Goal: Transaction & Acquisition: Purchase product/service

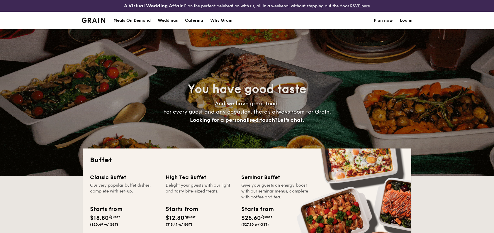
select select
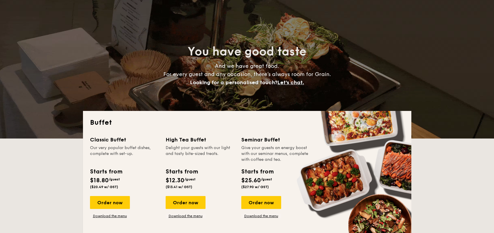
scroll to position [77, 0]
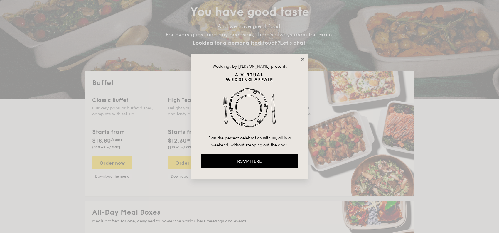
click at [303, 59] on icon at bounding box center [302, 59] width 3 height 3
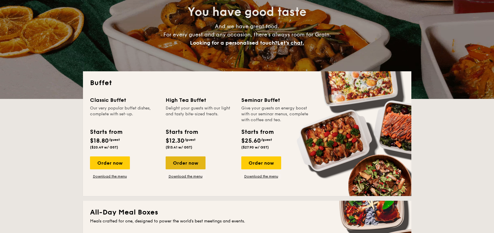
click at [187, 161] on div "Order now" at bounding box center [186, 162] width 40 height 13
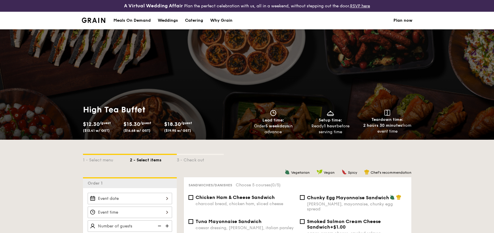
select select
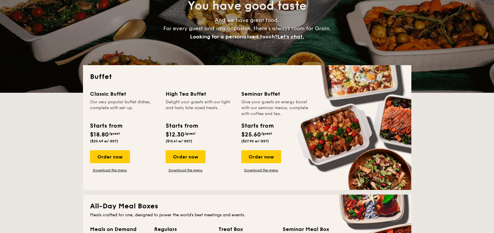
scroll to position [85, 0]
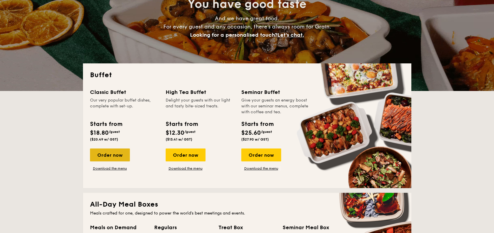
click at [103, 154] on div "Order now" at bounding box center [110, 154] width 40 height 13
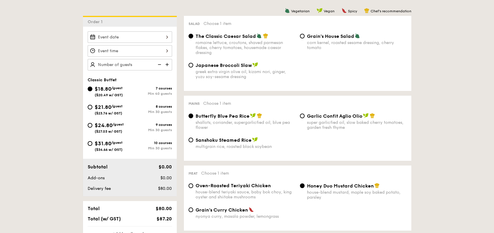
scroll to position [173, 0]
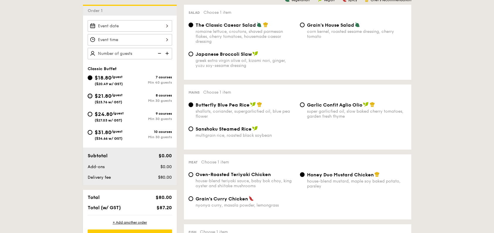
click at [90, 94] on input "$21.80 /guest ($23.76 w/ GST) 8 courses Min 30 guests" at bounding box center [90, 96] width 5 height 5
radio input "true"
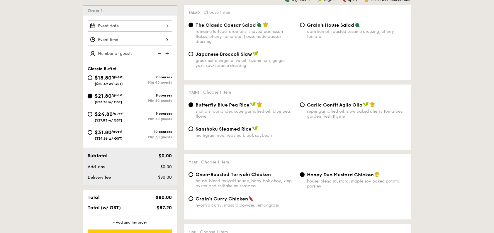
radio input "true"
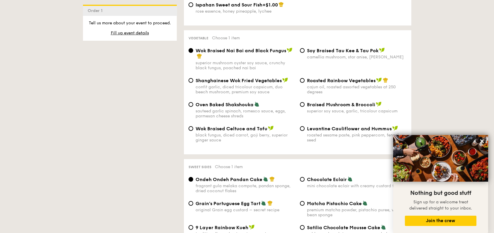
scroll to position [748, 0]
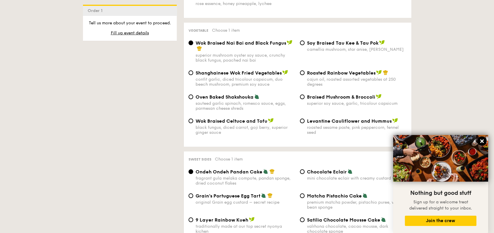
click at [483, 141] on icon at bounding box center [483, 141] width 4 height 4
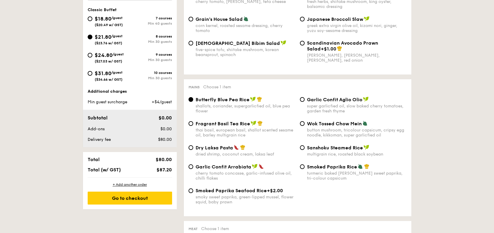
scroll to position [131, 0]
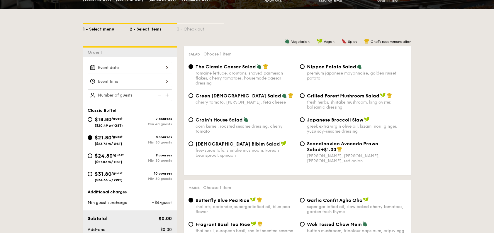
click at [98, 28] on div "1 - Select menu" at bounding box center [106, 28] width 47 height 8
select select
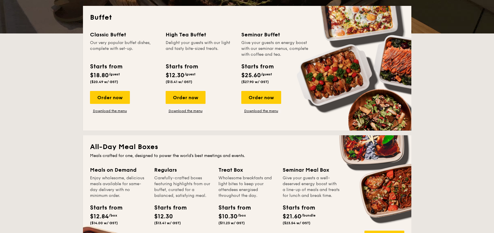
scroll to position [61, 0]
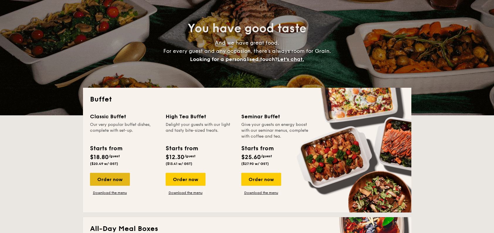
click at [113, 180] on div "Order now" at bounding box center [110, 179] width 40 height 13
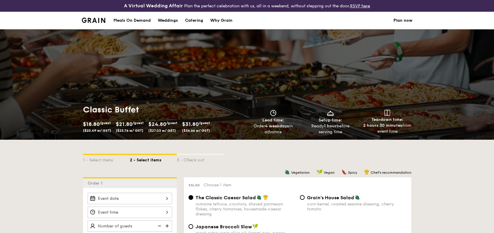
click at [133, 127] on span "$21.80" at bounding box center [124, 124] width 17 height 6
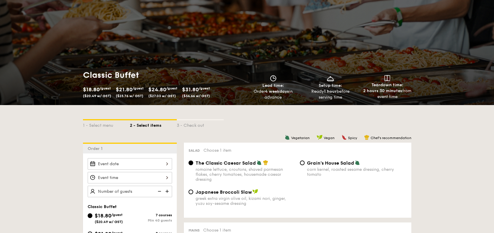
scroll to position [70, 0]
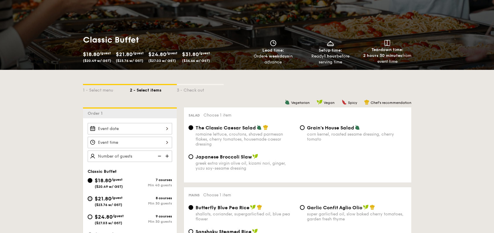
click at [91, 199] on input "$21.80 /guest ($23.76 w/ GST) 8 courses Min 30 guests" at bounding box center [90, 198] width 5 height 5
radio input "true"
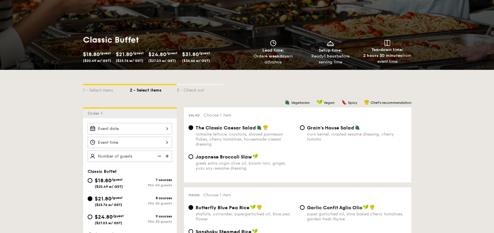
radio input "true"
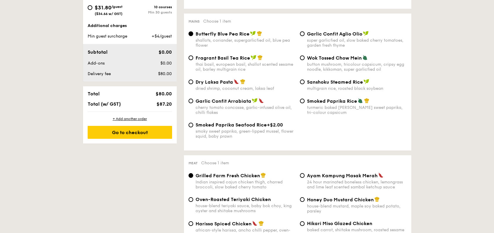
scroll to position [301, 0]
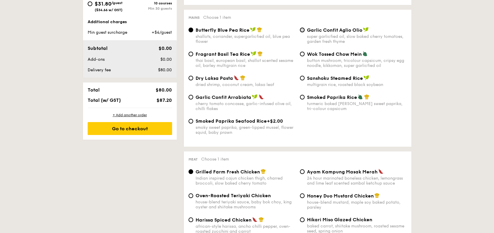
click at [303, 31] on input "Garlic Confit Aglio Olio super garlicfied oil, slow baked cherry tomatoes, gard…" at bounding box center [302, 30] width 5 height 5
radio input "true"
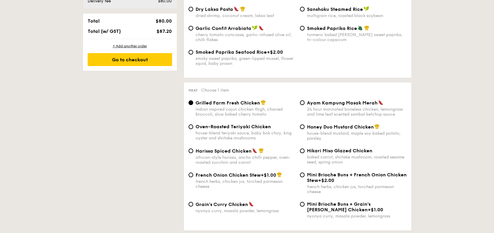
scroll to position [378, 0]
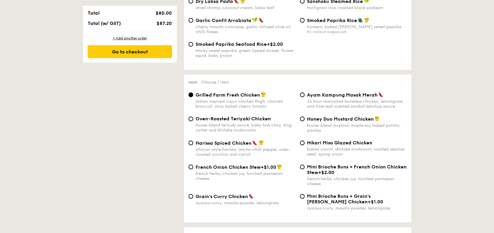
click at [194, 125] on div "Oven-Roasted Teriyaki Chicken house-blend teriyaki sauce, baby bok choy, king o…" at bounding box center [241, 124] width 111 height 17
click at [192, 121] on input "Oven-Roasted Teriyaki Chicken house-blend teriyaki sauce, baby bok choy, king o…" at bounding box center [191, 118] width 5 height 5
radio input "true"
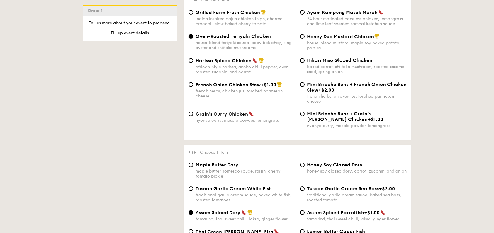
scroll to position [487, 0]
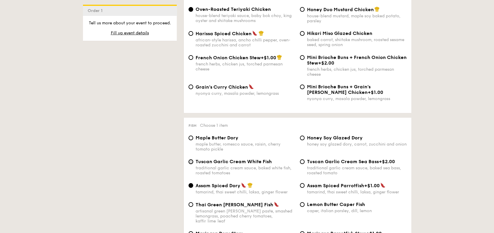
click at [190, 164] on input "Tuscan Garlic Cream White Fish traditional garlic cream sauce, baked white fish…" at bounding box center [191, 161] width 5 height 5
radio input "true"
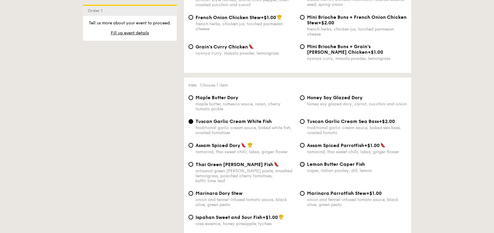
click at [302, 167] on input "Lemon Butter Caper Fish caper, italian parsley, dill, lemon" at bounding box center [302, 164] width 5 height 5
radio input "true"
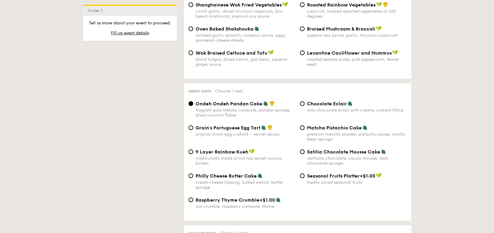
scroll to position [761, 0]
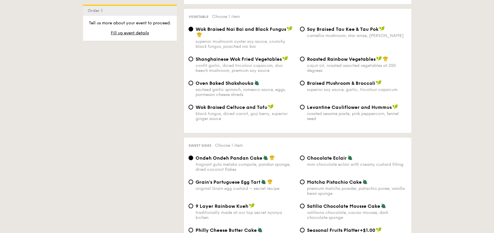
click at [193, 84] on div "Oven Baked Shakshouka sauteed garlic spinach, romesco sauce, eggs, parmesan che…" at bounding box center [241, 88] width 111 height 17
click at [192, 84] on input "Oven Baked Shakshouka sauteed garlic spinach, romesco sauce, eggs, parmesan che…" at bounding box center [191, 83] width 5 height 5
radio input "true"
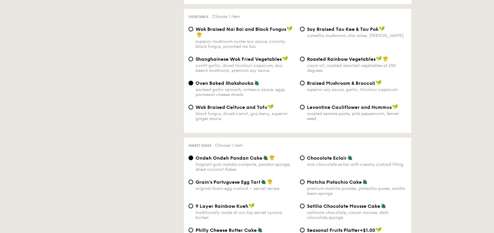
scroll to position [92, 0]
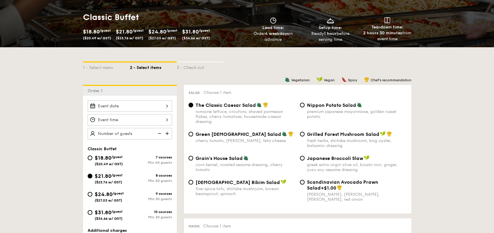
click at [104, 32] on span "/guest" at bounding box center [105, 30] width 11 height 4
click at [90, 156] on input "$18.80 /guest ($20.49 w/ GST) 7 courses Min 40 guests" at bounding box center [90, 158] width 5 height 5
radio input "true"
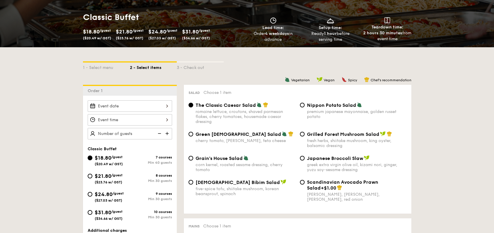
radio input "true"
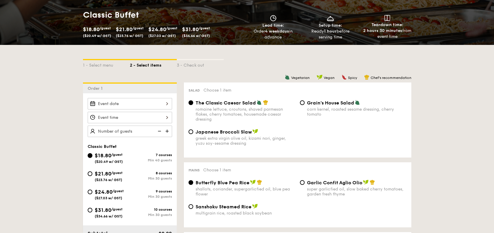
scroll to position [120, 0]
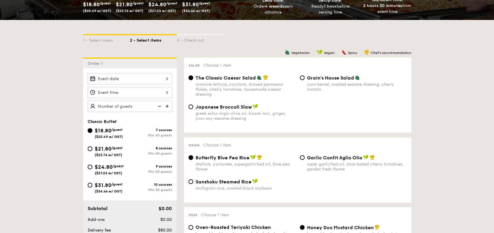
click at [302, 162] on div "Garlic Confit Aglio Olio super garlicfied oil, slow baked cherry tomatoes, gard…" at bounding box center [353, 163] width 111 height 17
click at [301, 159] on input "Garlic Confit Aglio Olio super garlicfied oil, slow baked cherry tomatoes, gard…" at bounding box center [302, 157] width 5 height 5
radio input "true"
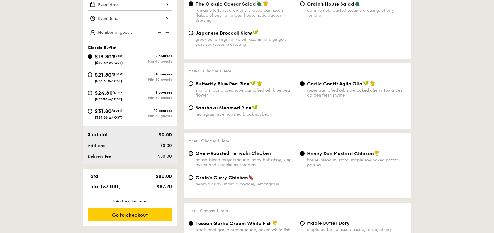
click at [189, 154] on input "Oven-Roasted Teriyaki Chicken house-blend teriyaki sauce, baby bok choy, king o…" at bounding box center [191, 153] width 5 height 5
radio input "true"
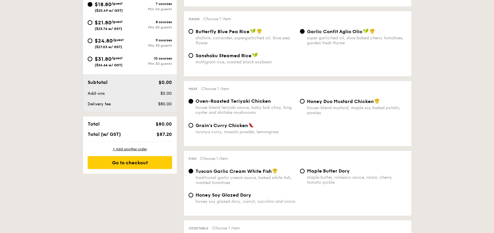
scroll to position [148, 0]
